Goal: Information Seeking & Learning: Learn about a topic

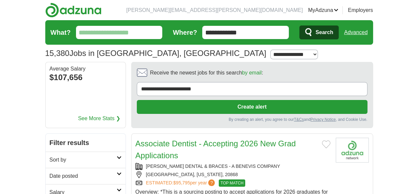
click at [119, 35] on input "What?" at bounding box center [119, 32] width 87 height 13
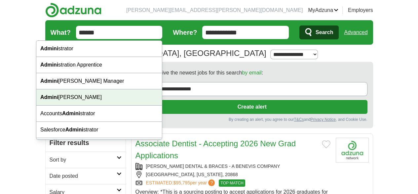
click at [53, 98] on strong "Admini" at bounding box center [49, 97] width 18 height 6
type input "**********"
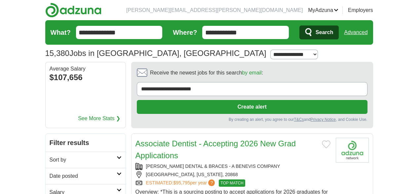
click at [333, 32] on span "Search" at bounding box center [325, 32] width 18 height 13
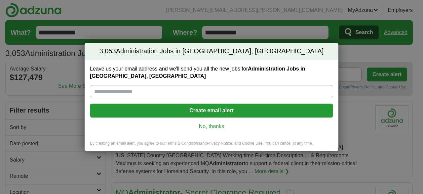
click at [221, 126] on link "No, thanks" at bounding box center [211, 126] width 233 height 7
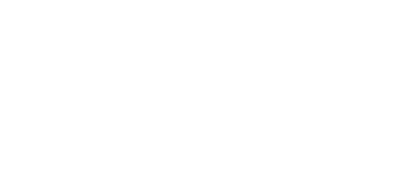
scroll to position [1172, 0]
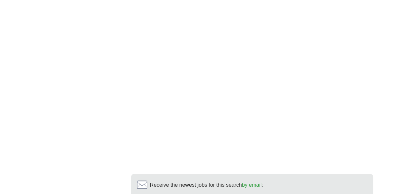
scroll to position [1320, 0]
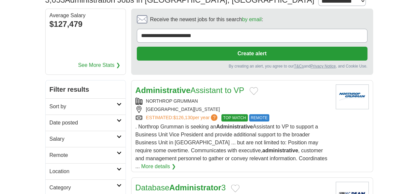
scroll to position [55, 0]
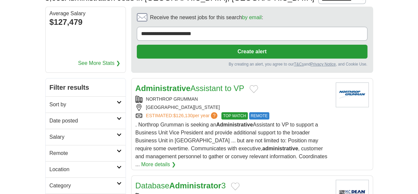
click at [200, 84] on link "Administrative Assistant to VP" at bounding box center [190, 88] width 109 height 9
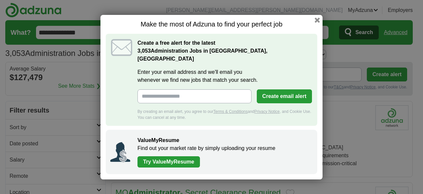
click at [314, 28] on h1 "Make the most of Adzuna to find your perfect job" at bounding box center [212, 24] width 212 height 8
click at [321, 25] on div "Make the most of Adzuna to find your perfect job Create a free alert for the la…" at bounding box center [212, 97] width 222 height 164
click at [316, 23] on button "button" at bounding box center [317, 19] width 7 height 7
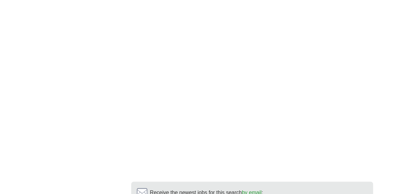
scroll to position [1292, 0]
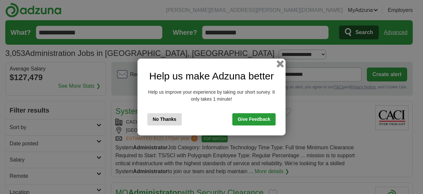
click at [281, 66] on button "button" at bounding box center [280, 63] width 7 height 7
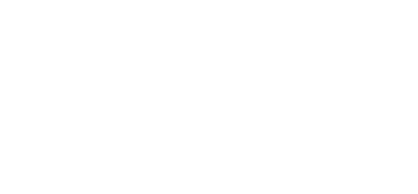
scroll to position [1328, 0]
